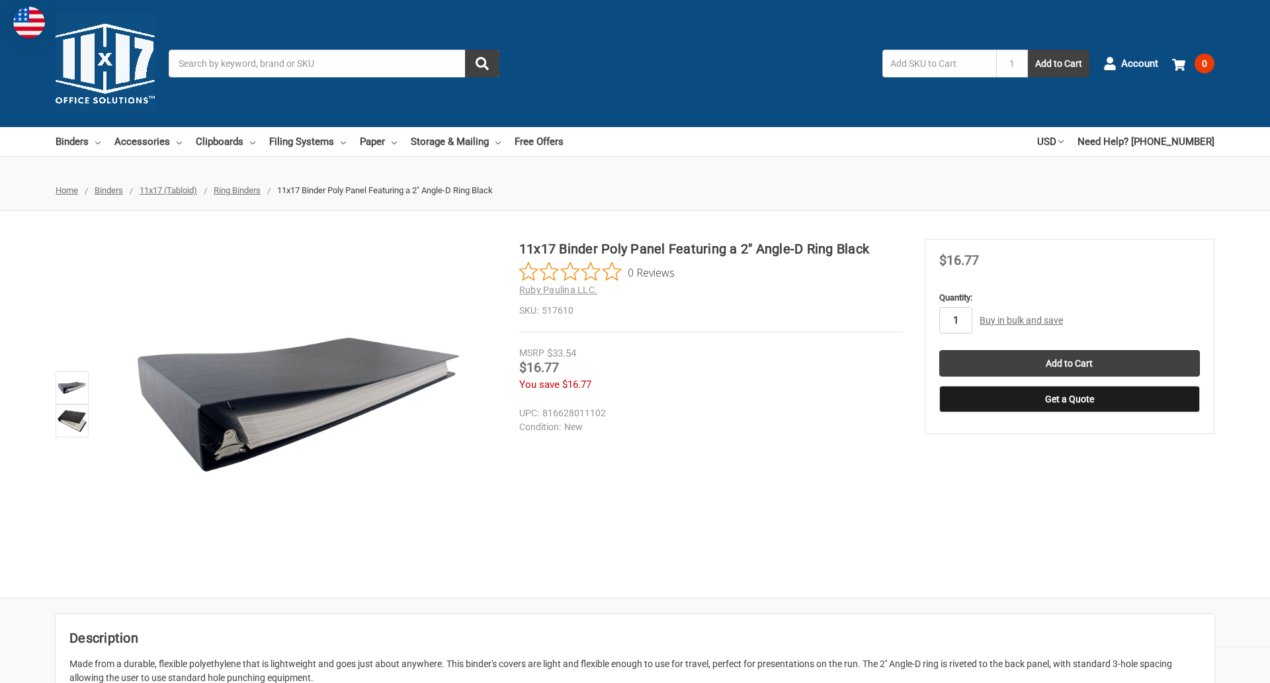
click at [955, 320] on input "1" at bounding box center [955, 320] width 33 height 26
type input "4"
click at [1069, 399] on button "Get a Quote" at bounding box center [1069, 399] width 261 height 26
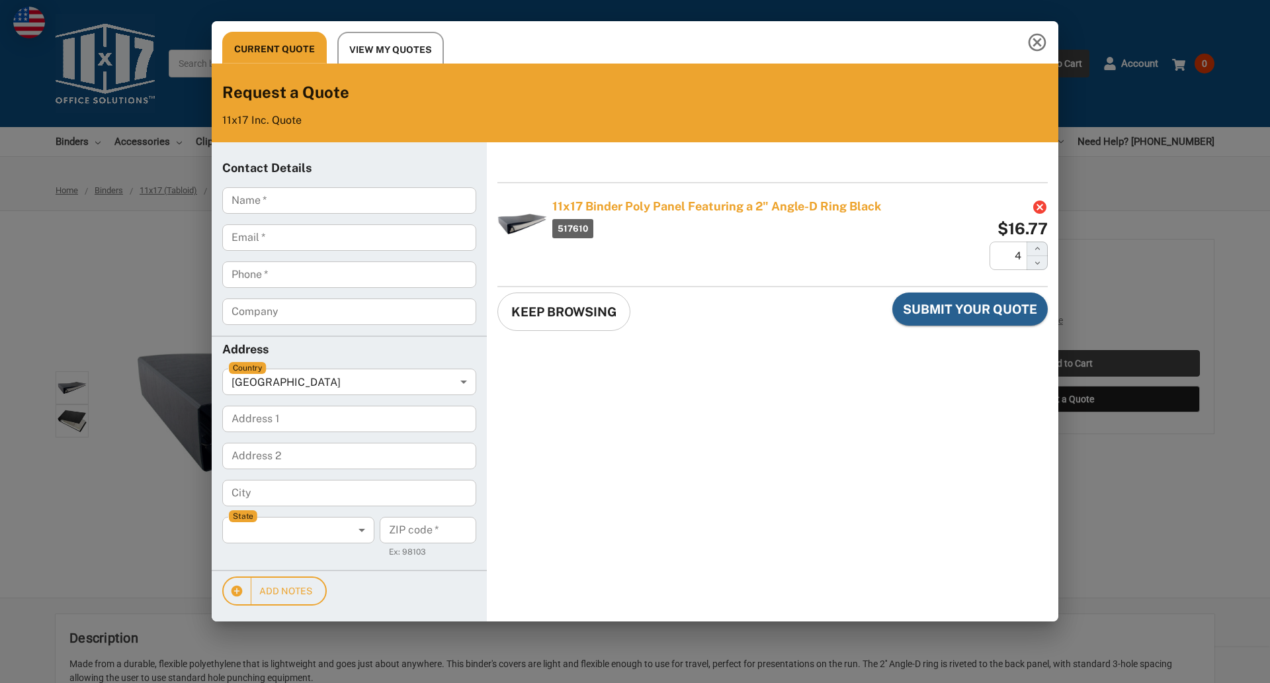
click at [1069, 363] on div "Current Quote View My Quotes Request a Quote 11x17 Inc. Quote Contact Details N…" at bounding box center [635, 341] width 1270 height 683
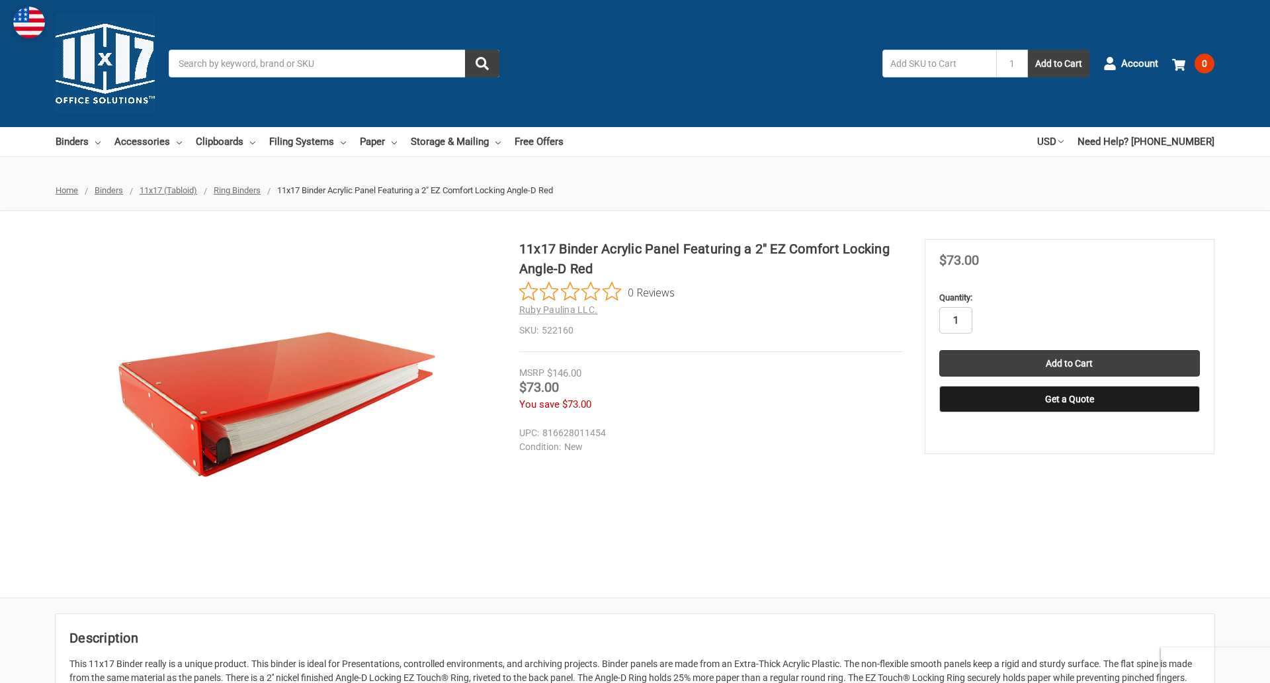
click at [955, 320] on input "1" at bounding box center [955, 320] width 33 height 26
type input "2"
click at [1069, 399] on button "Get a Quote" at bounding box center [1069, 399] width 261 height 26
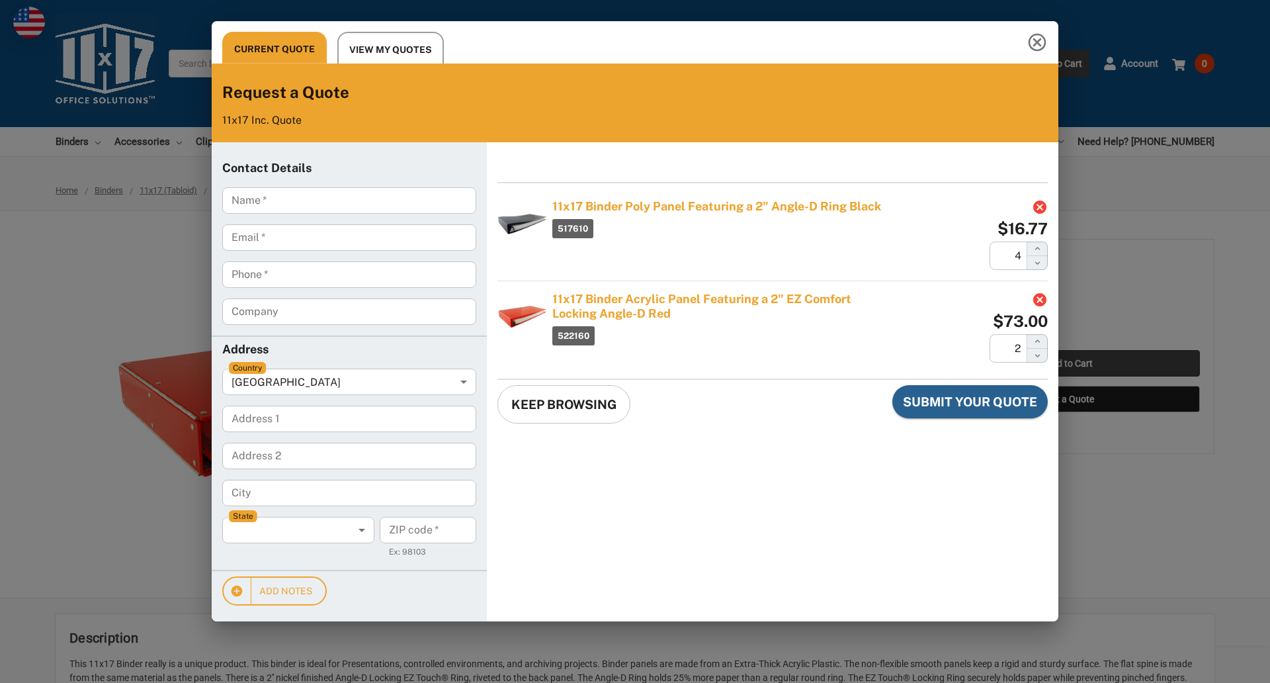
click at [1069, 363] on div "Current Quote View My Quotes Request a Quote 11x17 Inc. Quote Contact Details N…" at bounding box center [635, 341] width 1270 height 683
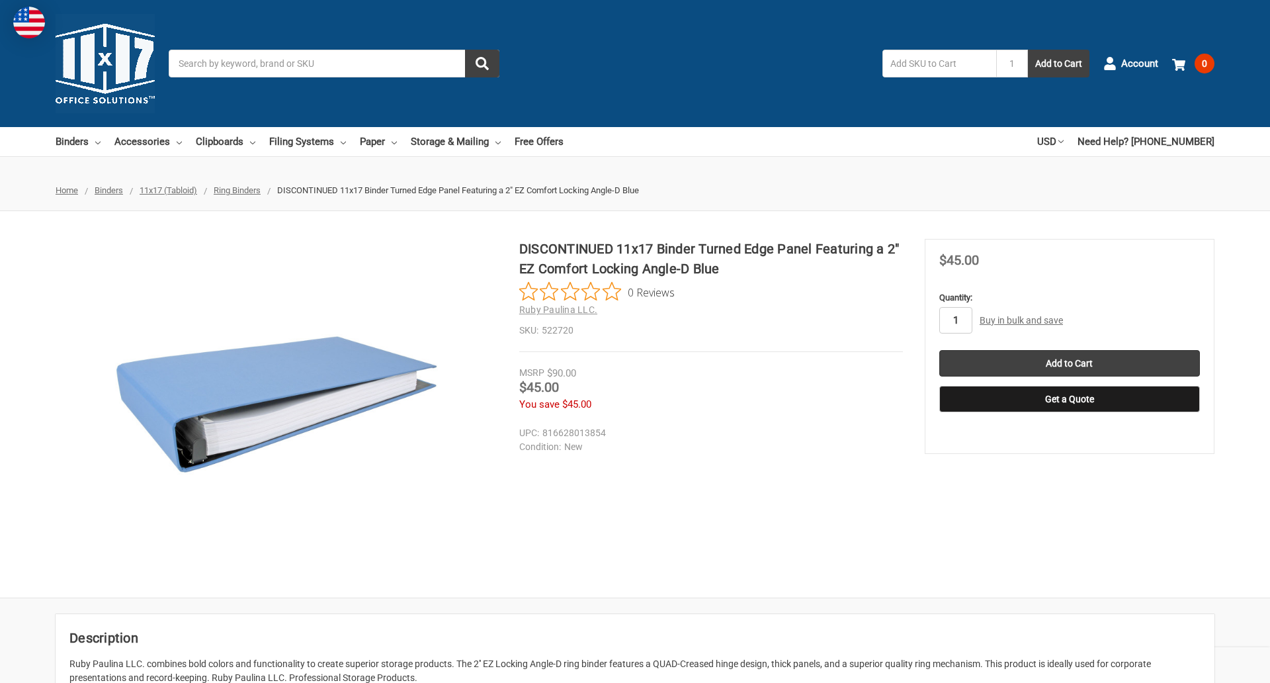
click at [955, 320] on input "1" at bounding box center [955, 320] width 33 height 26
type input "5"
click at [1069, 399] on button "Get a Quote" at bounding box center [1069, 399] width 261 height 26
click at [1069, 363] on input "Add to Cart" at bounding box center [1069, 363] width 261 height 26
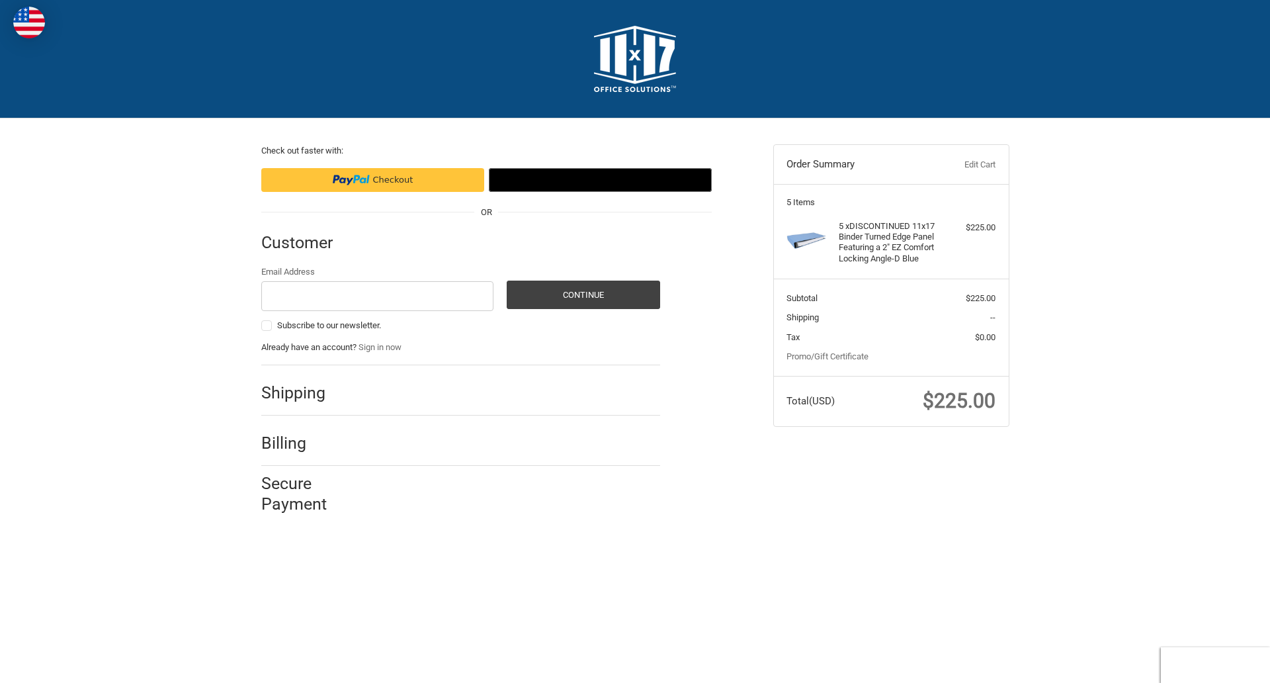
click at [377, 296] on input "Email Address" at bounding box center [377, 296] width 233 height 30
type input "[EMAIL_ADDRESS][DOMAIN_NAME]"
click at [583, 294] on button "Continue" at bounding box center [583, 294] width 153 height 28
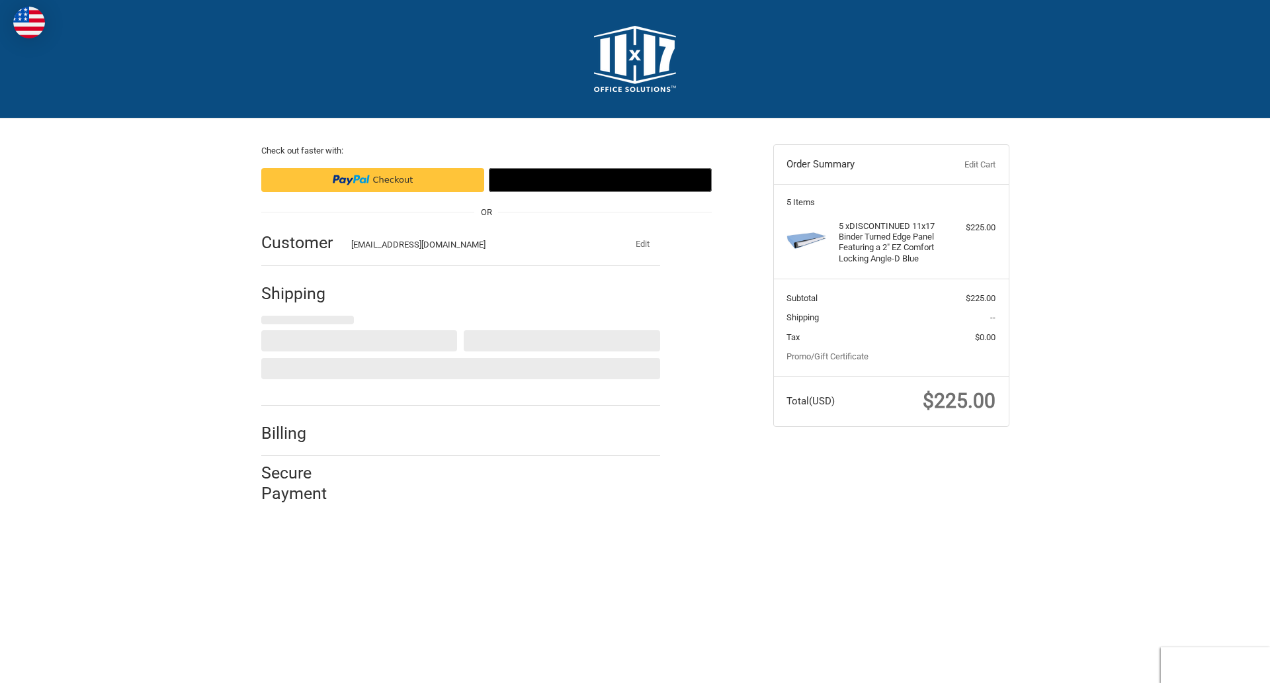
select select "US"
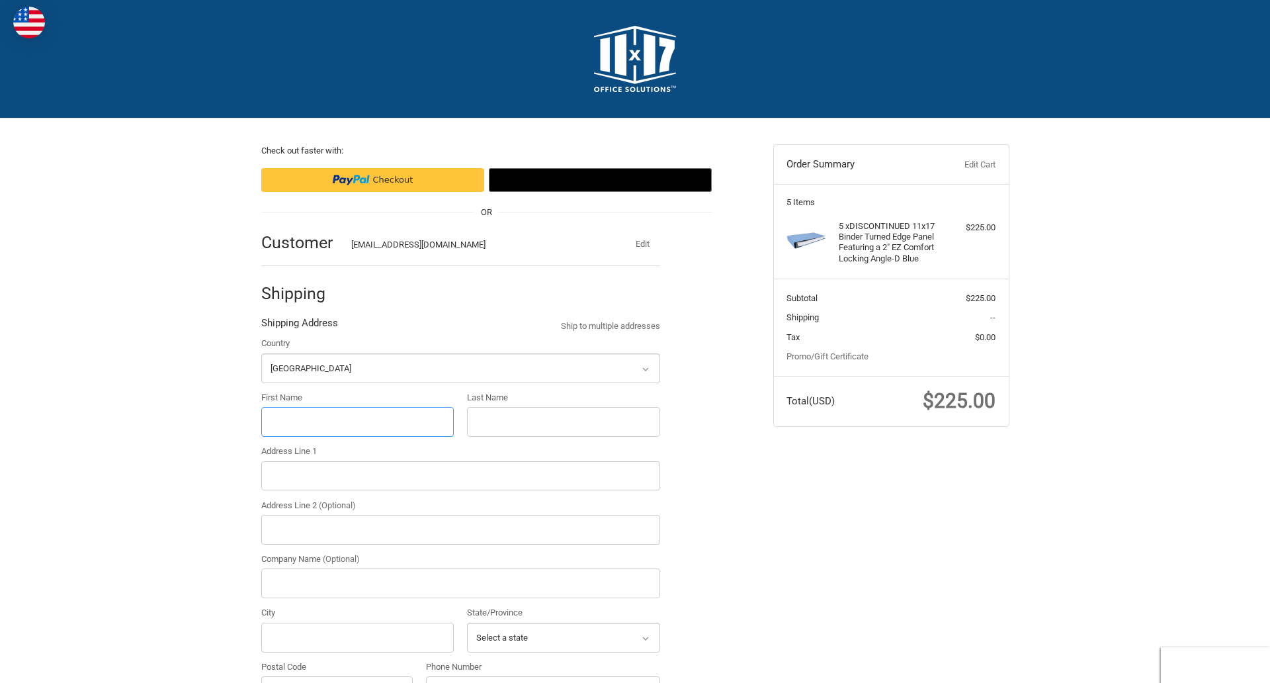
click at [357, 421] on input "First Name" at bounding box center [357, 422] width 193 height 30
type input "reflectiz"
click at [563, 421] on input "Last Name" at bounding box center [563, 422] width 193 height 30
type input "bigcommerce"
click at [337, 676] on input "Postal Code" at bounding box center [337, 691] width 152 height 30
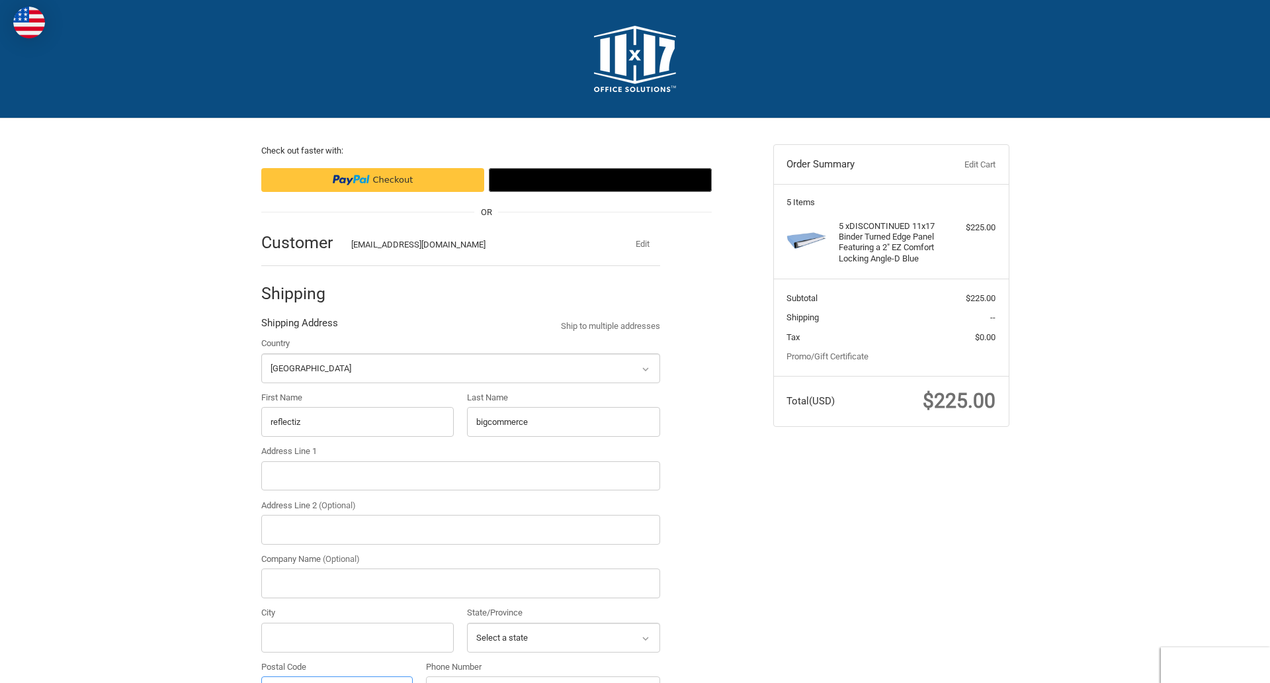
scroll to position [23, 0]
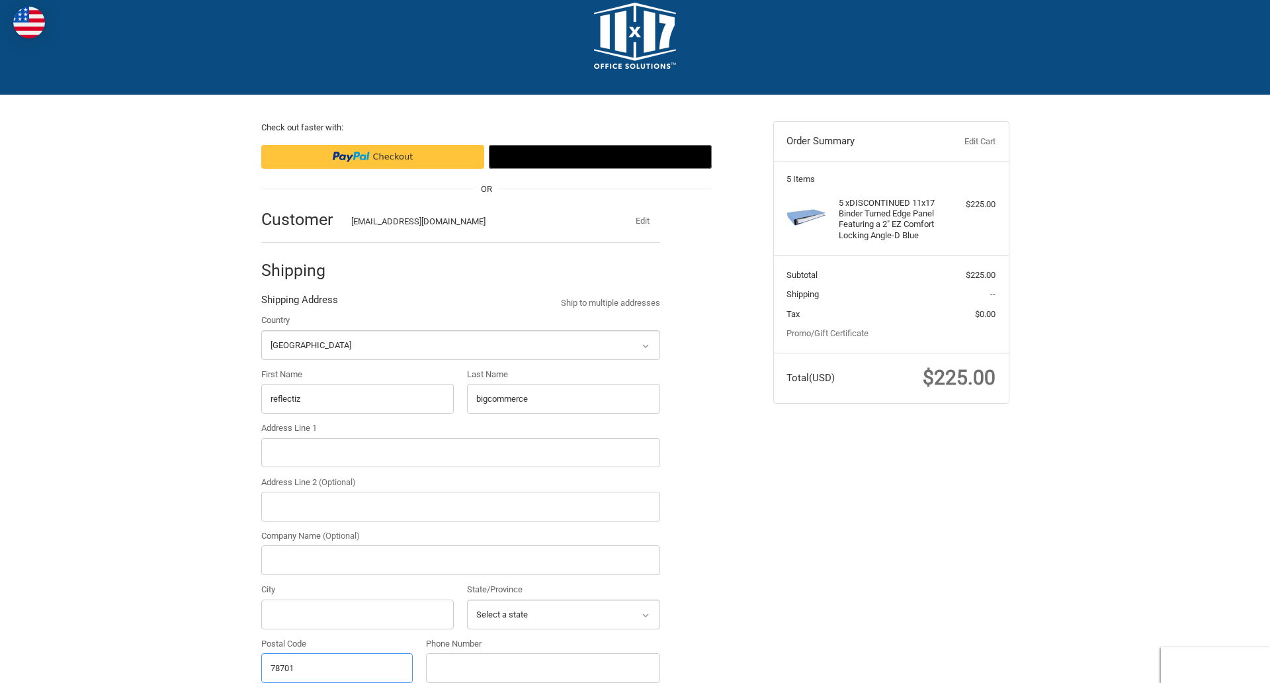
click at [337, 667] on input "78701" at bounding box center [337, 668] width 152 height 30
type input "78701"
click at [460, 452] on input "Address Line 1" at bounding box center [460, 453] width 399 height 30
type input "[STREET_ADDRESS]"
click at [299, 303] on legend "Shipping Address" at bounding box center [299, 302] width 77 height 21
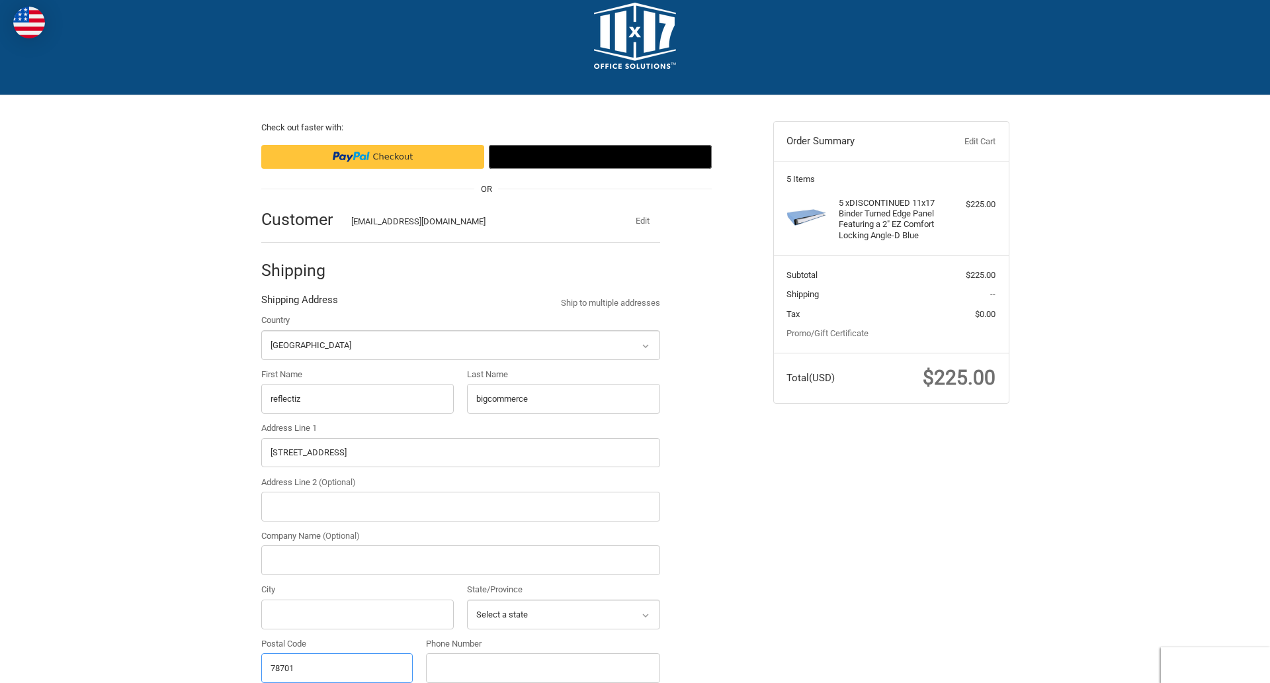
click at [337, 667] on input "78701" at bounding box center [337, 668] width 152 height 30
type input "78701"
select select "[GEOGRAPHIC_DATA]"
click at [460, 506] on input "Address Line 2 (Optional)" at bounding box center [460, 506] width 399 height 30
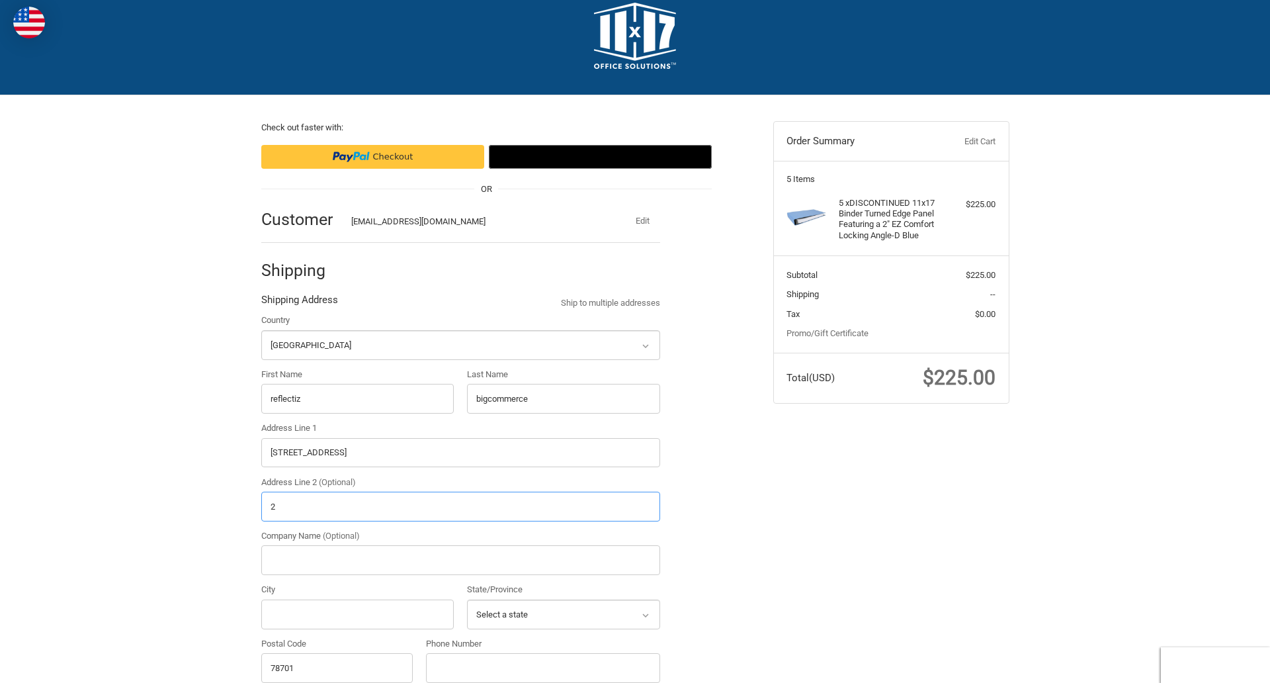
type input "2"
click at [357, 614] on input "City" at bounding box center [357, 614] width 193 height 30
click at [357, 614] on input "Austin" at bounding box center [357, 614] width 193 height 30
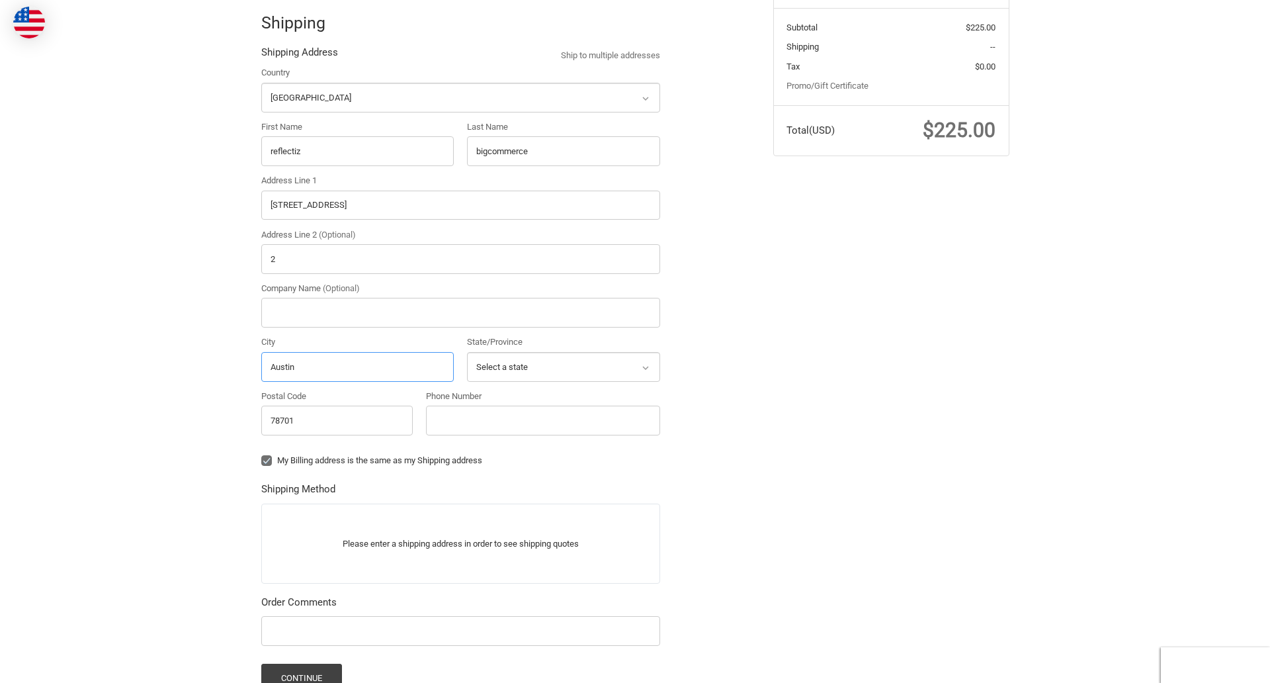
scroll to position [423, 0]
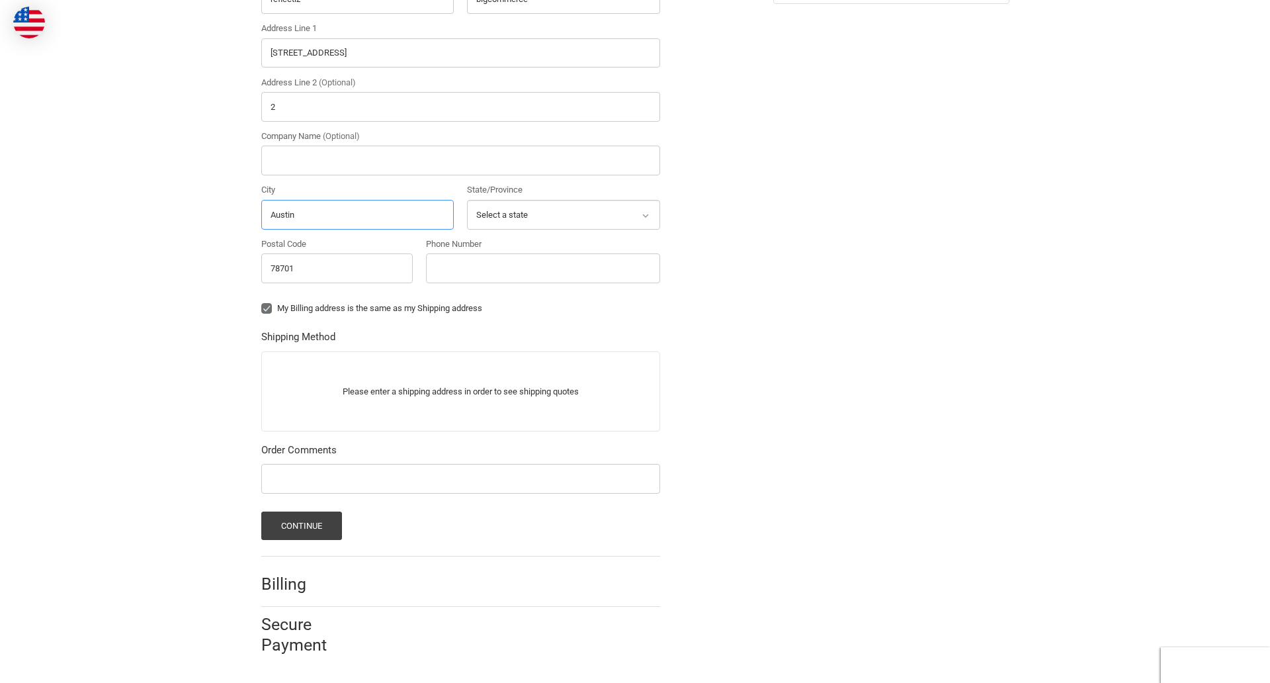
type input "Austin"
click at [542, 268] on input "Phone Number" at bounding box center [543, 268] width 234 height 30
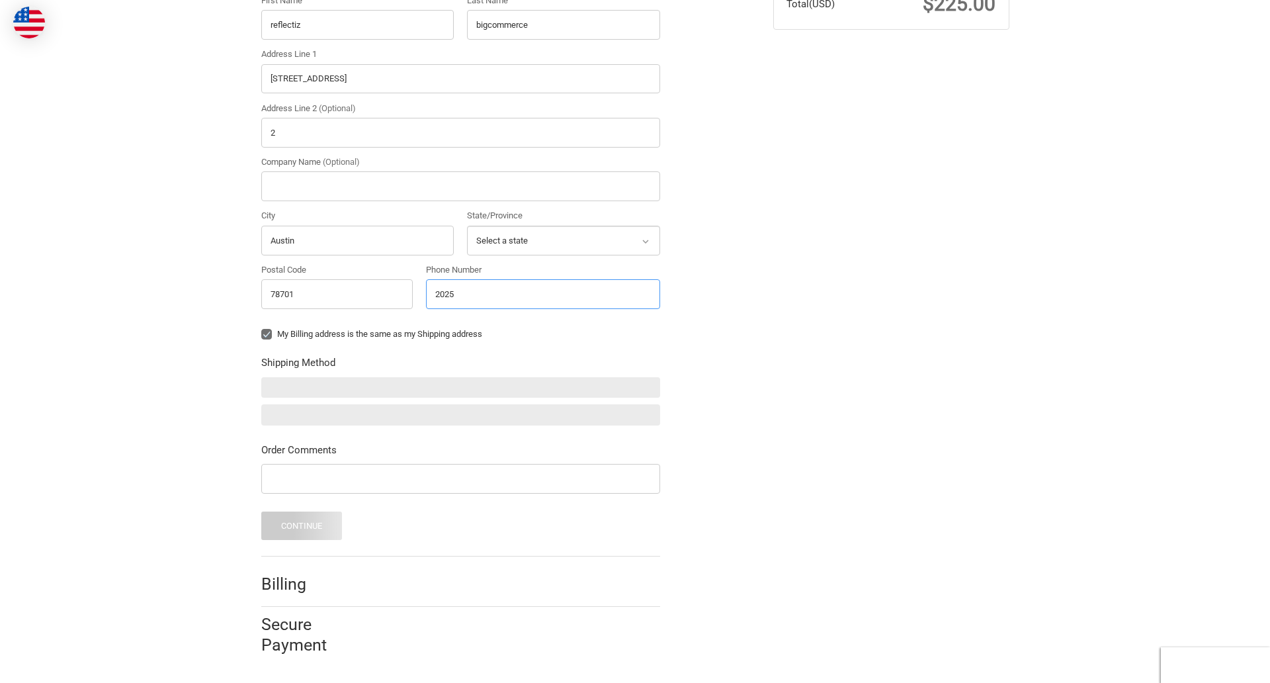
scroll to position [397, 0]
type input "2025550150"
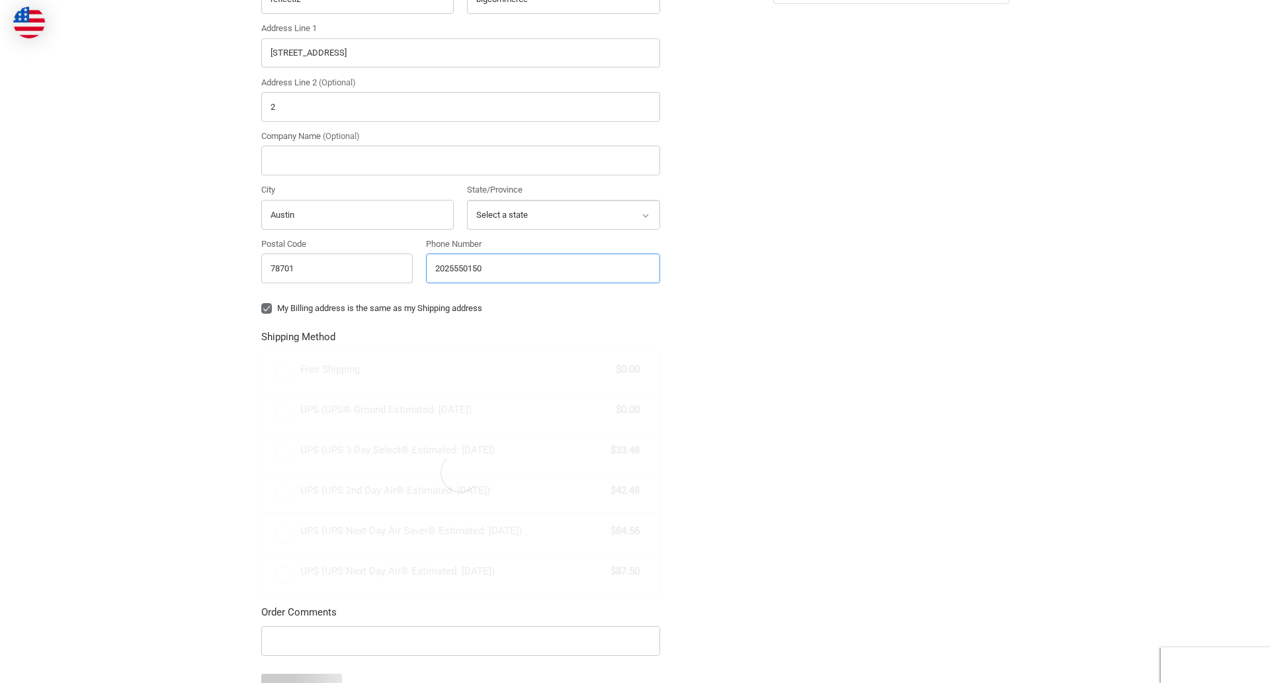
radio input "true"
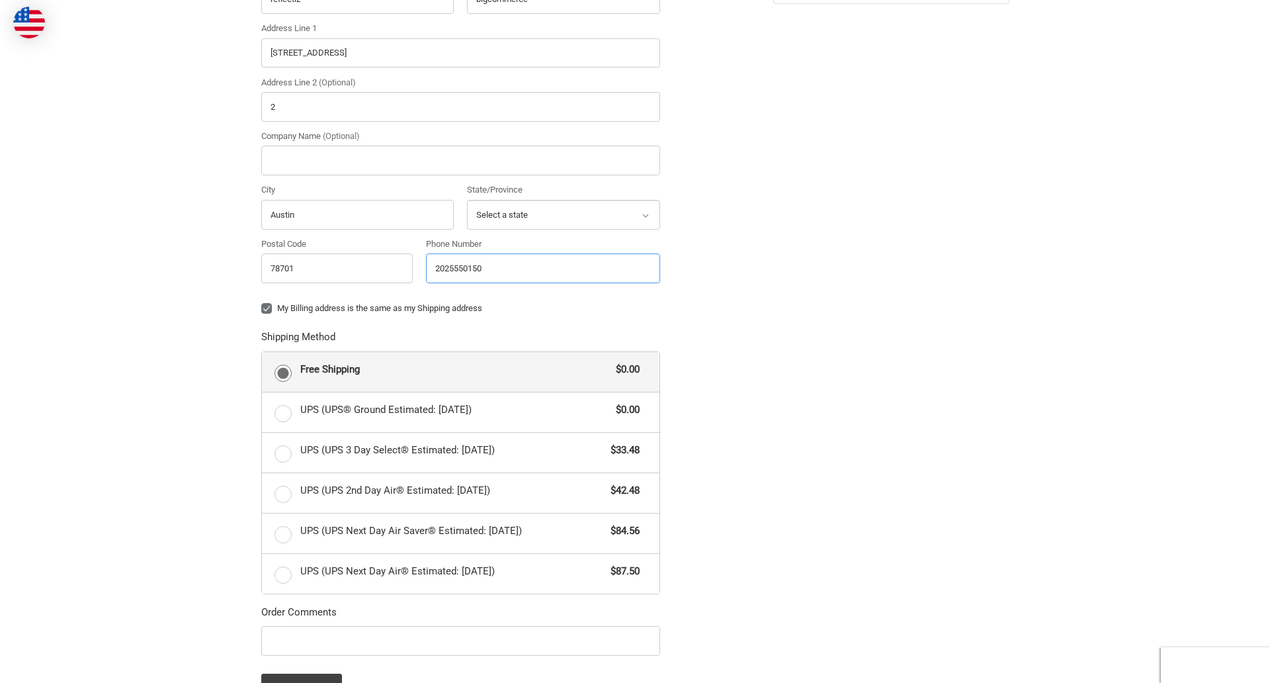
type input "2025550150"
click at [460, 160] on input "Company Name (Optional)" at bounding box center [460, 161] width 399 height 30
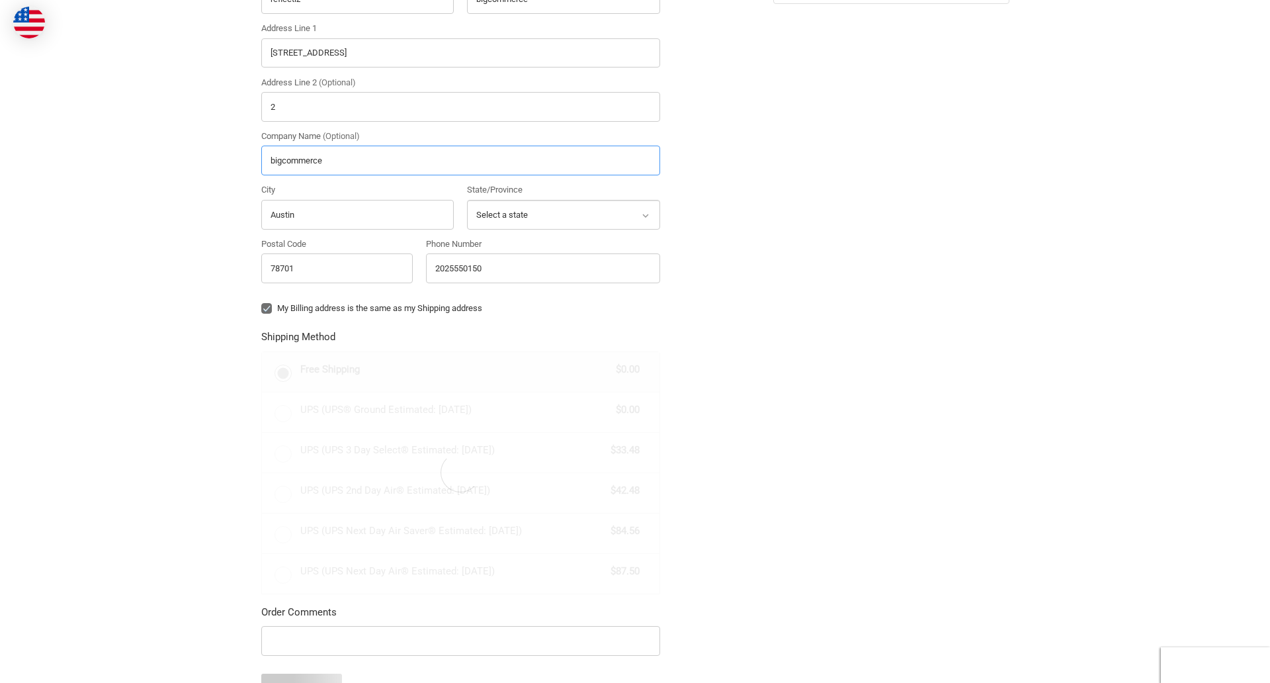
type input "bigcommerce"
click at [261, 291] on div "Country Select a country [GEOGRAPHIC_DATA] [GEOGRAPHIC_DATA] [GEOGRAPHIC_DATA] …" at bounding box center [461, 102] width 412 height 377
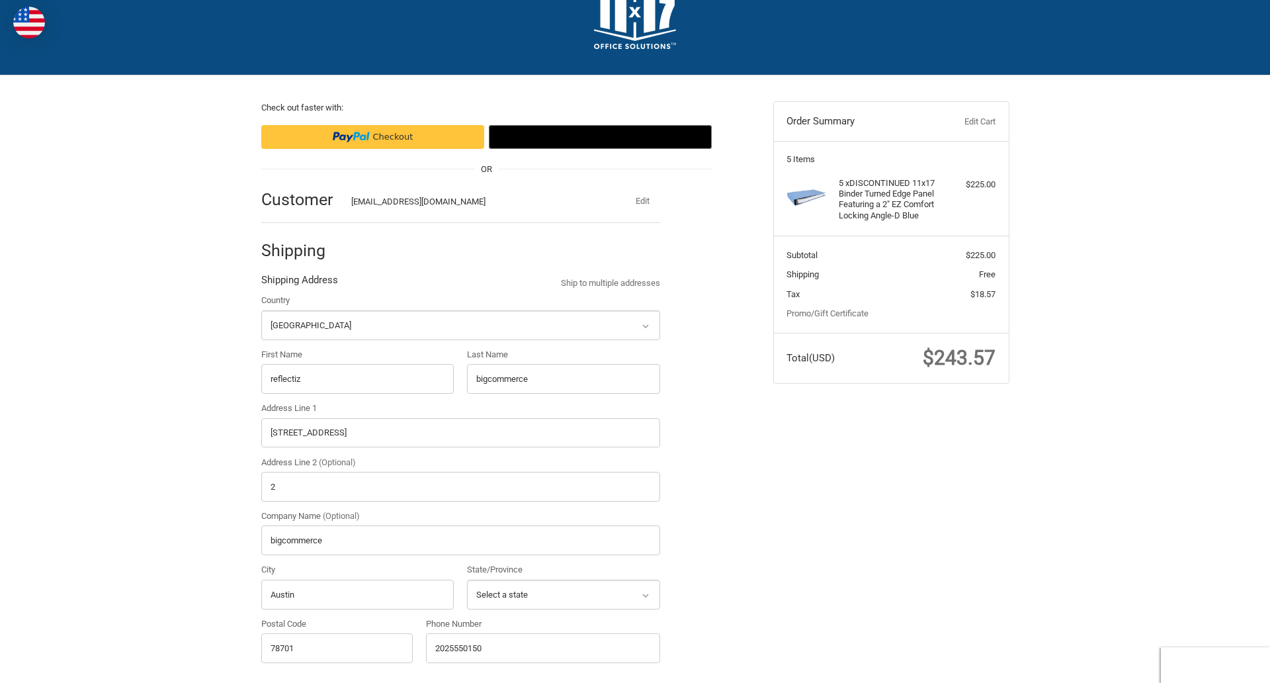
click at [261, 395] on div "Country Select a country [GEOGRAPHIC_DATA] [GEOGRAPHIC_DATA] [GEOGRAPHIC_DATA] …" at bounding box center [461, 482] width 412 height 377
click at [467, 395] on div "Country Select a country [GEOGRAPHIC_DATA] [GEOGRAPHIC_DATA] [GEOGRAPHIC_DATA] …" at bounding box center [461, 482] width 412 height 377
click at [261, 503] on div "Country Select a country [GEOGRAPHIC_DATA] [GEOGRAPHIC_DATA] [GEOGRAPHIC_DATA] …" at bounding box center [461, 482] width 412 height 377
click at [261, 557] on div "Country Select a country [GEOGRAPHIC_DATA] [GEOGRAPHIC_DATA] [GEOGRAPHIC_DATA] …" at bounding box center [461, 482] width 412 height 377
click at [261, 611] on div "Country Select a country [GEOGRAPHIC_DATA] [GEOGRAPHIC_DATA] [GEOGRAPHIC_DATA] …" at bounding box center [461, 482] width 412 height 377
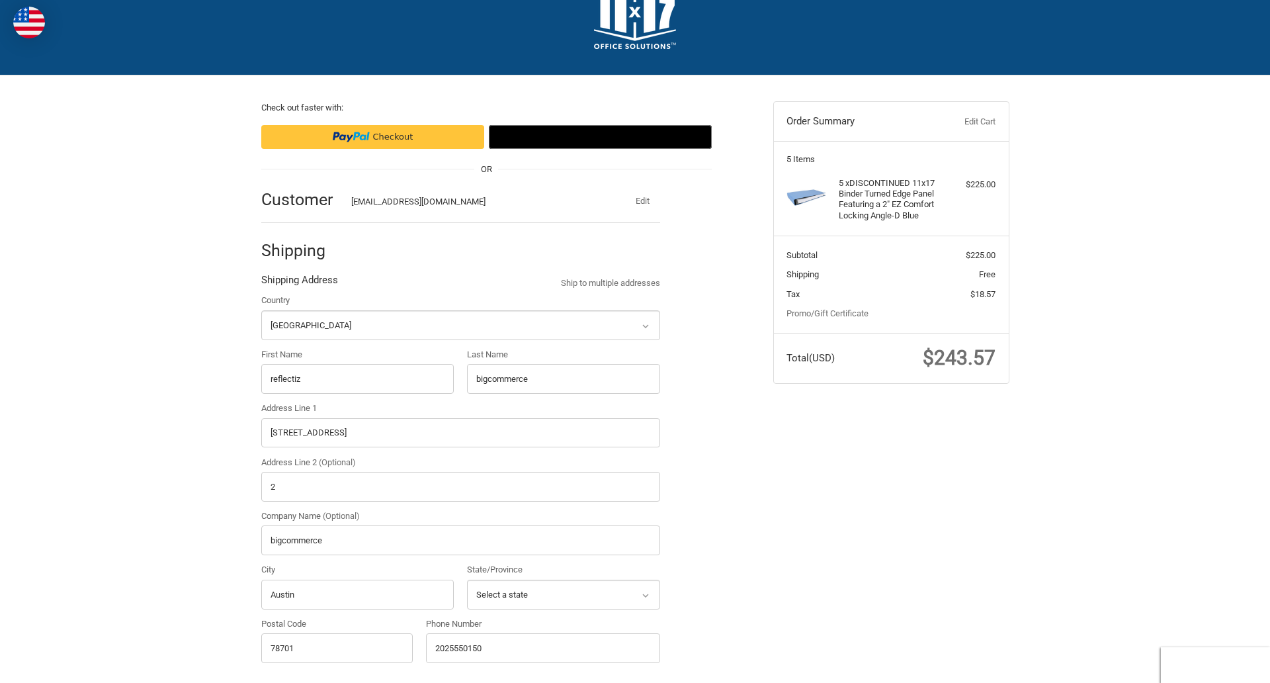
click at [467, 611] on div "Country Select a country [GEOGRAPHIC_DATA] [GEOGRAPHIC_DATA] [GEOGRAPHIC_DATA] …" at bounding box center [461, 482] width 412 height 377
click at [261, 664] on div "Country Select a country [GEOGRAPHIC_DATA] [GEOGRAPHIC_DATA] [GEOGRAPHIC_DATA] …" at bounding box center [461, 482] width 412 height 377
click at [426, 664] on div "Phone Number [PHONE_NUMBER]" at bounding box center [542, 644] width 247 height 54
click at [261, 341] on form "Country Select a country [GEOGRAPHIC_DATA] [GEOGRAPHIC_DATA] [GEOGRAPHIC_DATA] …" at bounding box center [460, 687] width 399 height 787
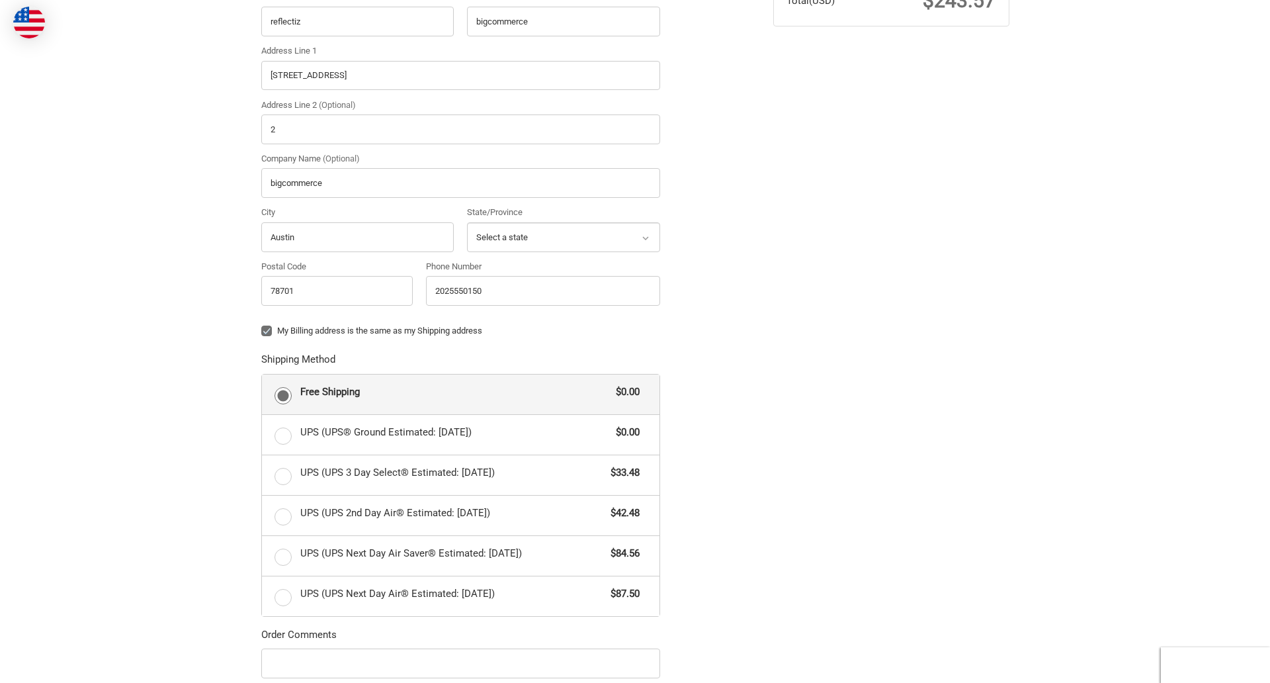
click at [261, 679] on form "Country Select a country [GEOGRAPHIC_DATA] [GEOGRAPHIC_DATA] [GEOGRAPHIC_DATA] …" at bounding box center [460, 329] width 399 height 787
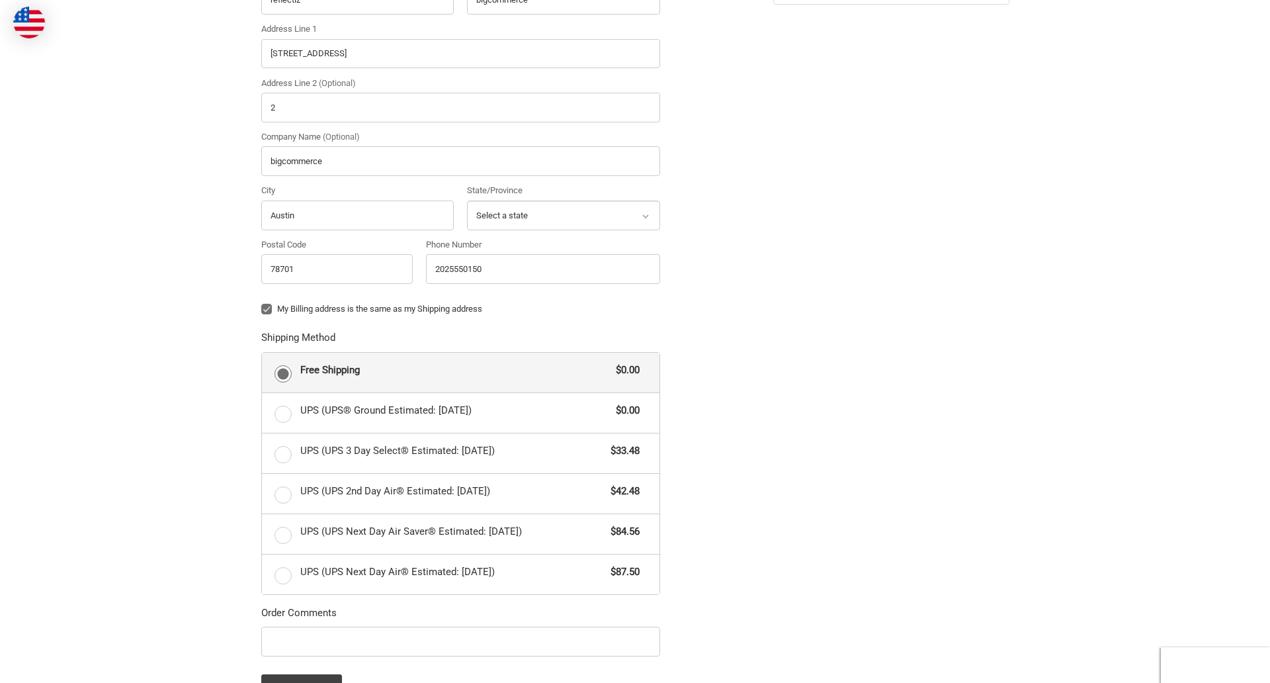
scroll to position [585, 0]
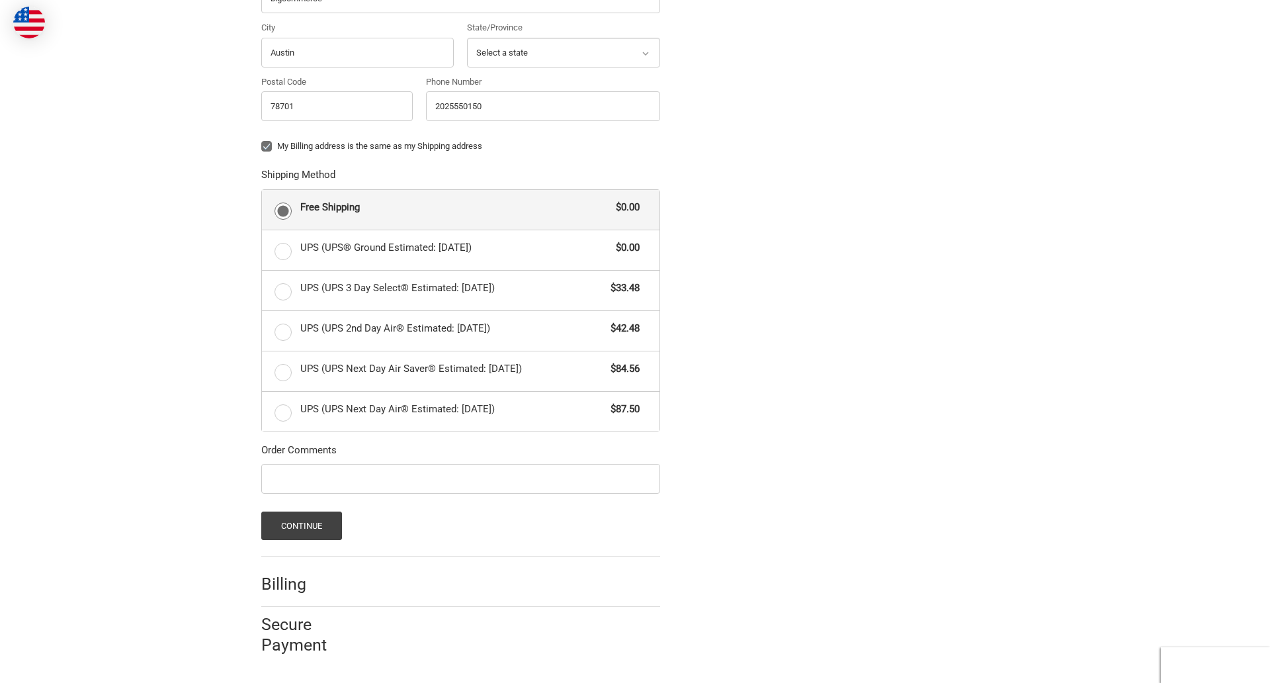
click at [460, 209] on span "Free Shipping" at bounding box center [455, 207] width 310 height 15
click at [263, 191] on input "Free Shipping $0.00" at bounding box center [262, 190] width 1 height 1
click at [301, 525] on button "Continue" at bounding box center [301, 525] width 81 height 28
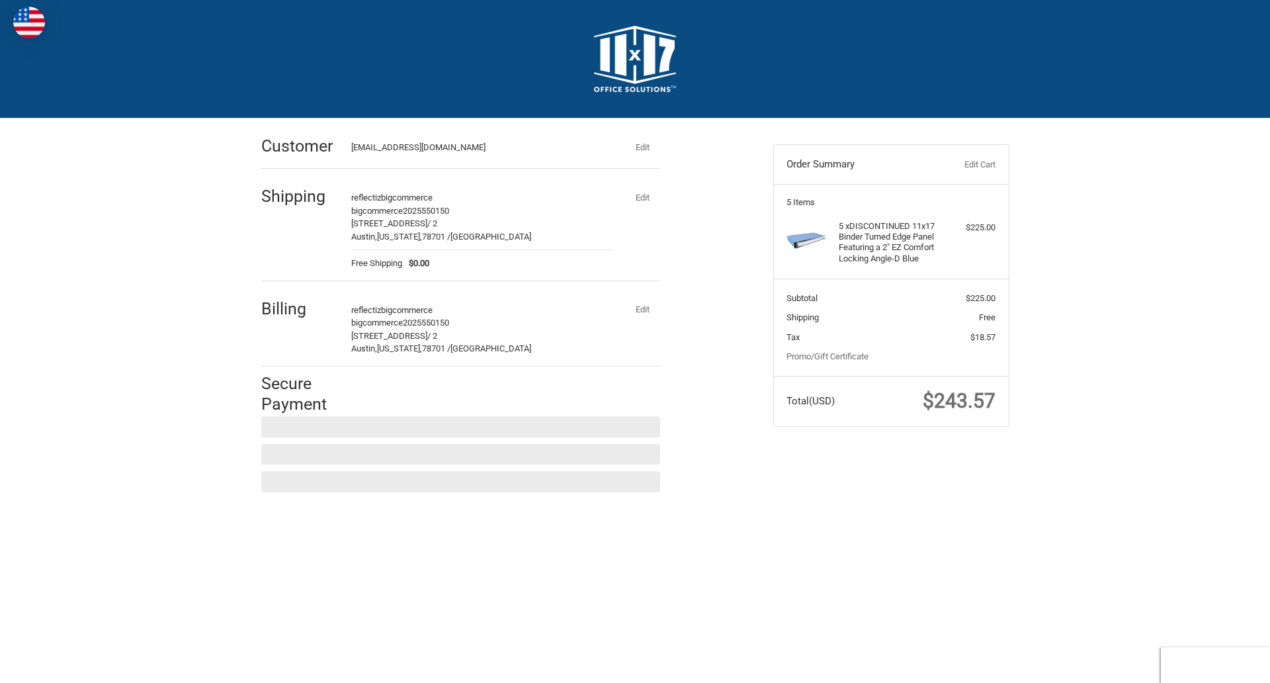
scroll to position [0, 0]
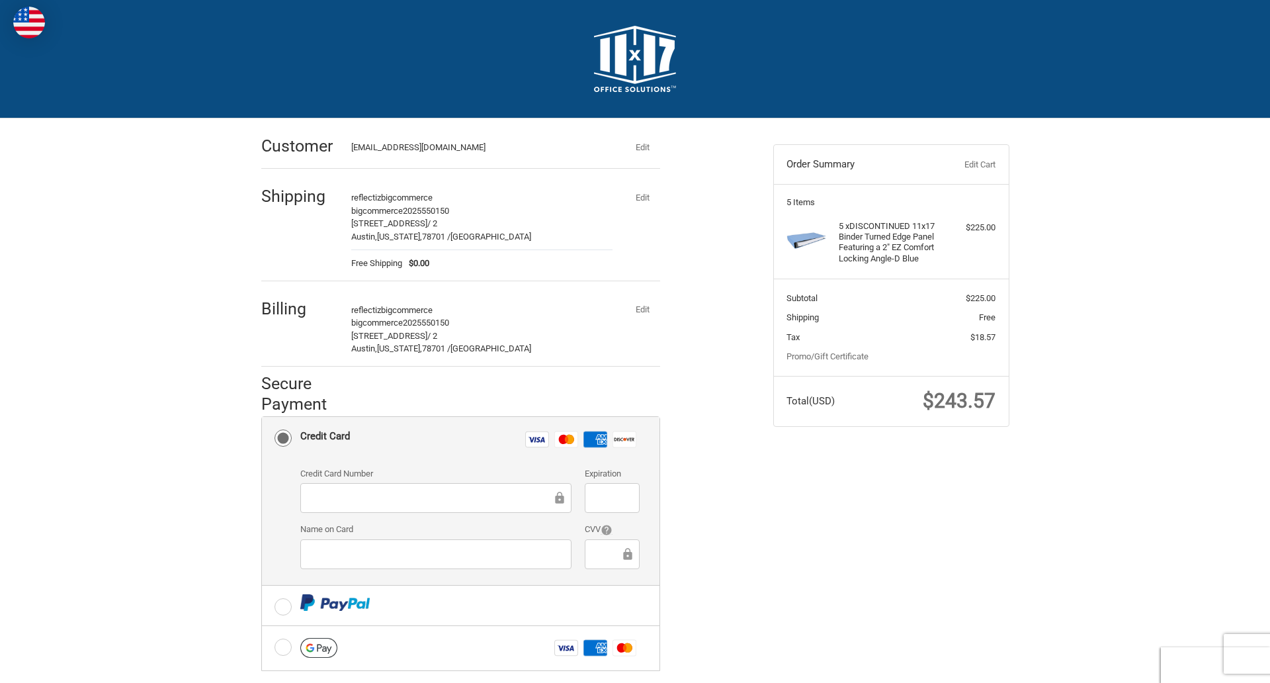
click at [460, 472] on label "Credit Card Number" at bounding box center [435, 473] width 271 height 13
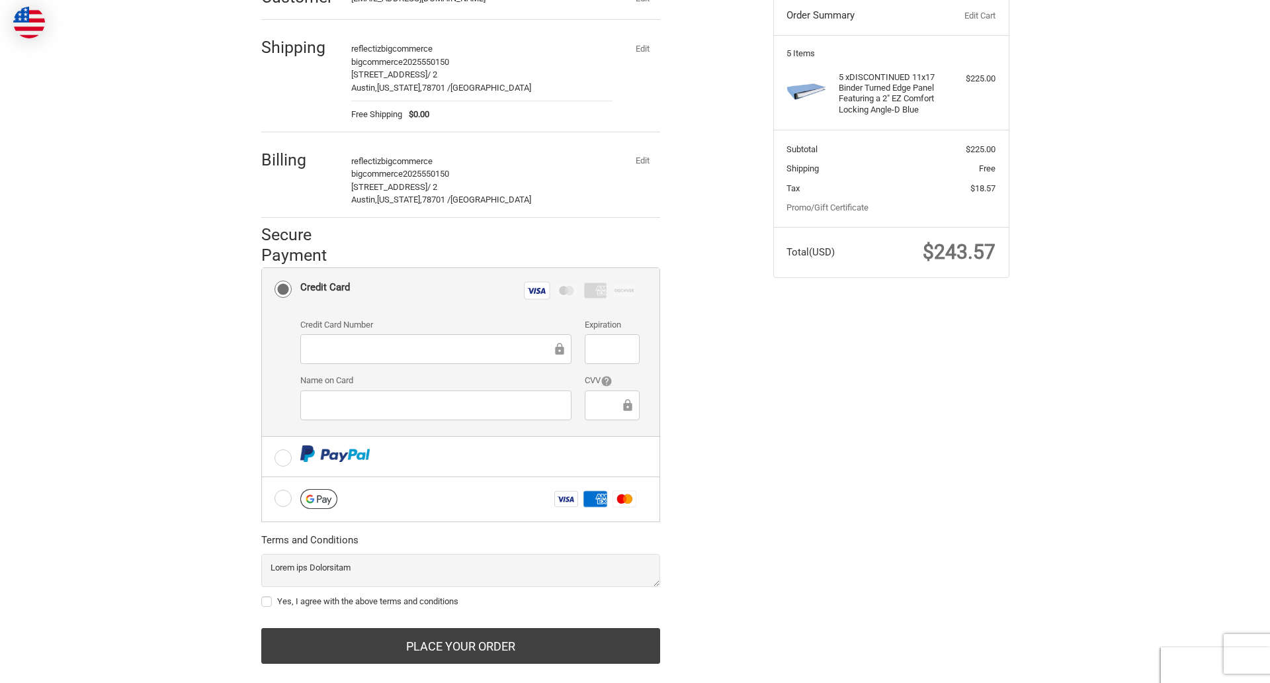
scroll to position [172, 0]
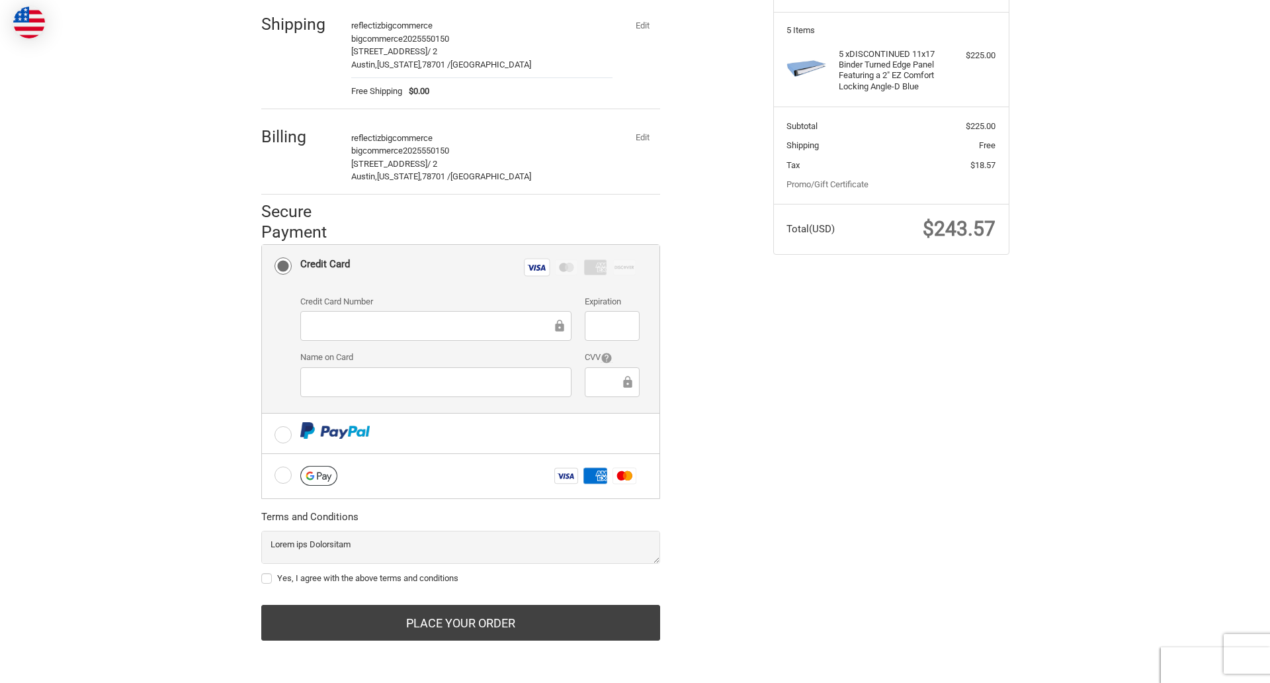
click at [460, 578] on label "Yes, I agree with the above terms and conditions" at bounding box center [460, 578] width 399 height 11
click at [262, 572] on input "Yes, I agree with the above terms and conditions" at bounding box center [261, 572] width 1 height 1
checkbox input "true"
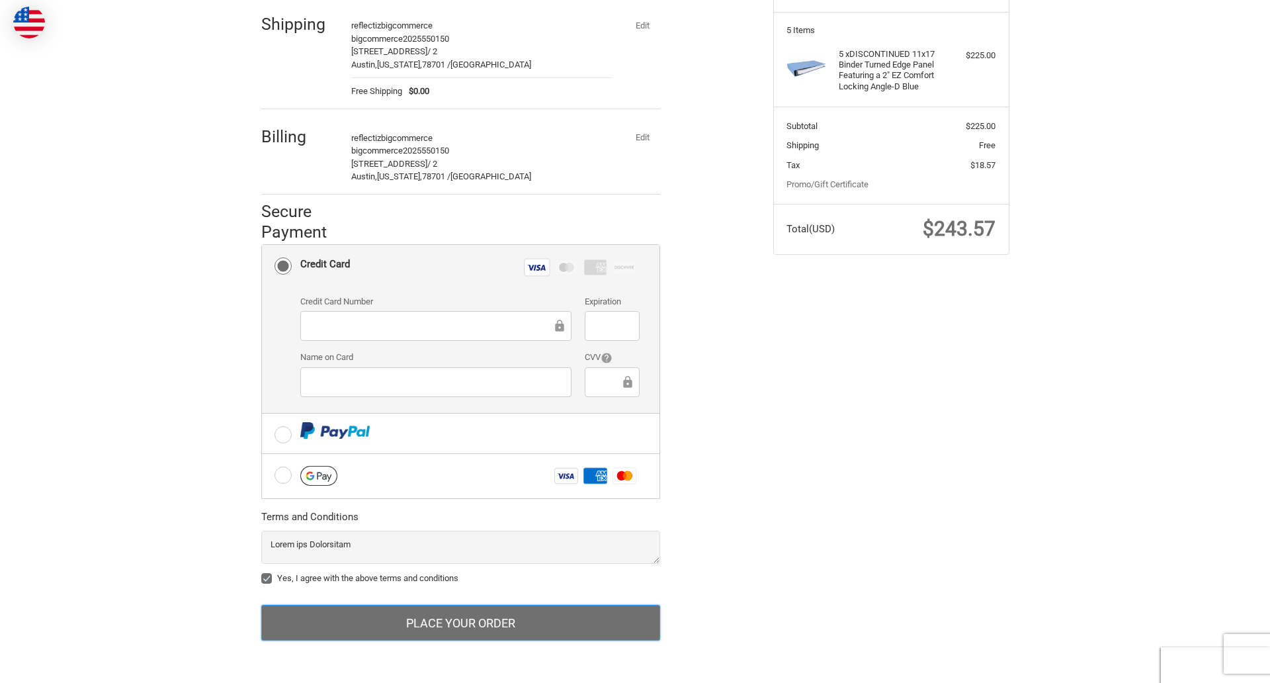
click at [460, 622] on button "Place Your Order" at bounding box center [460, 623] width 399 height 36
